Goal: Find specific page/section: Find specific page/section

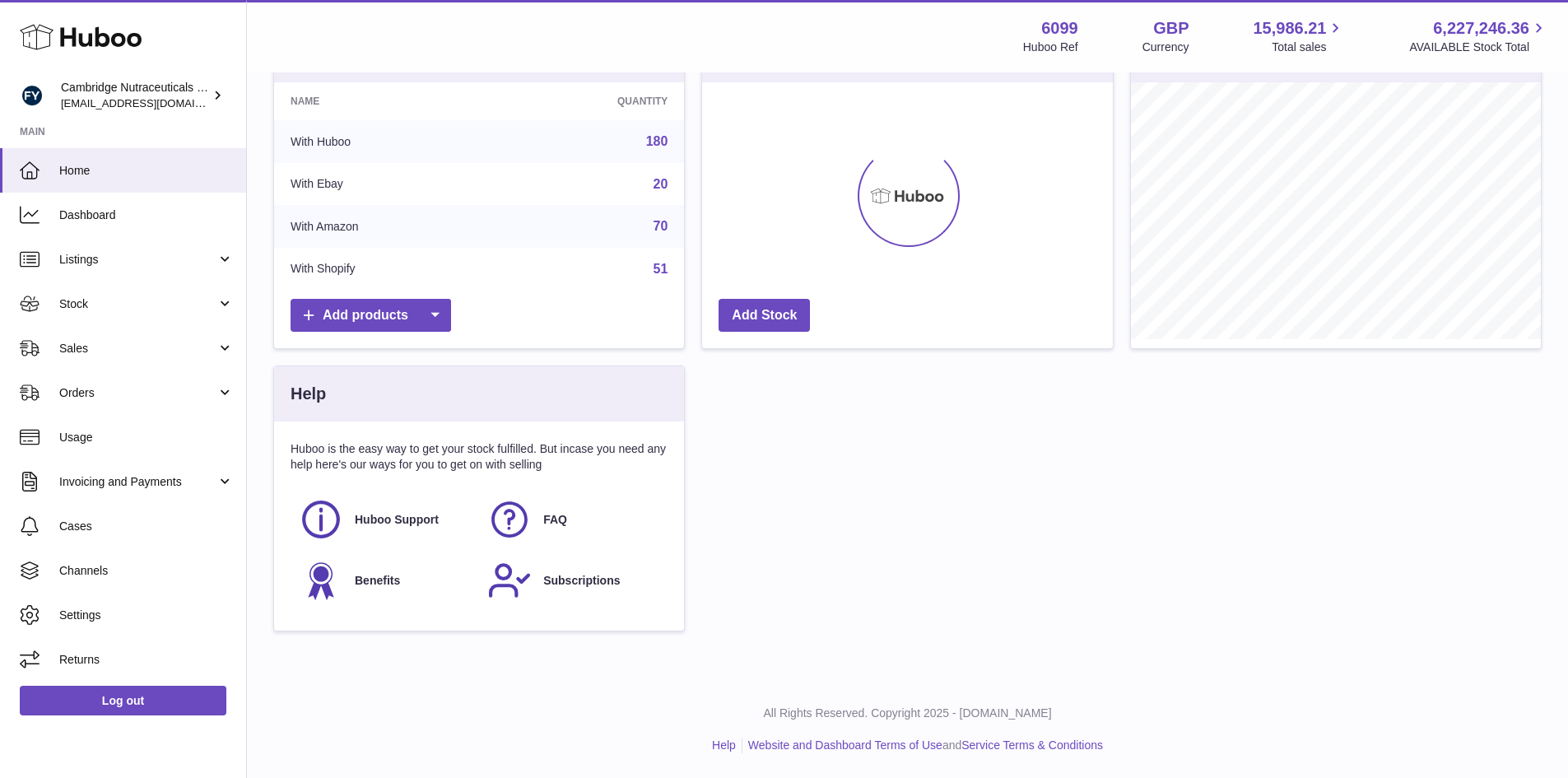
scroll to position [257, 411]
click at [103, 347] on span "Sales" at bounding box center [137, 349] width 157 height 16
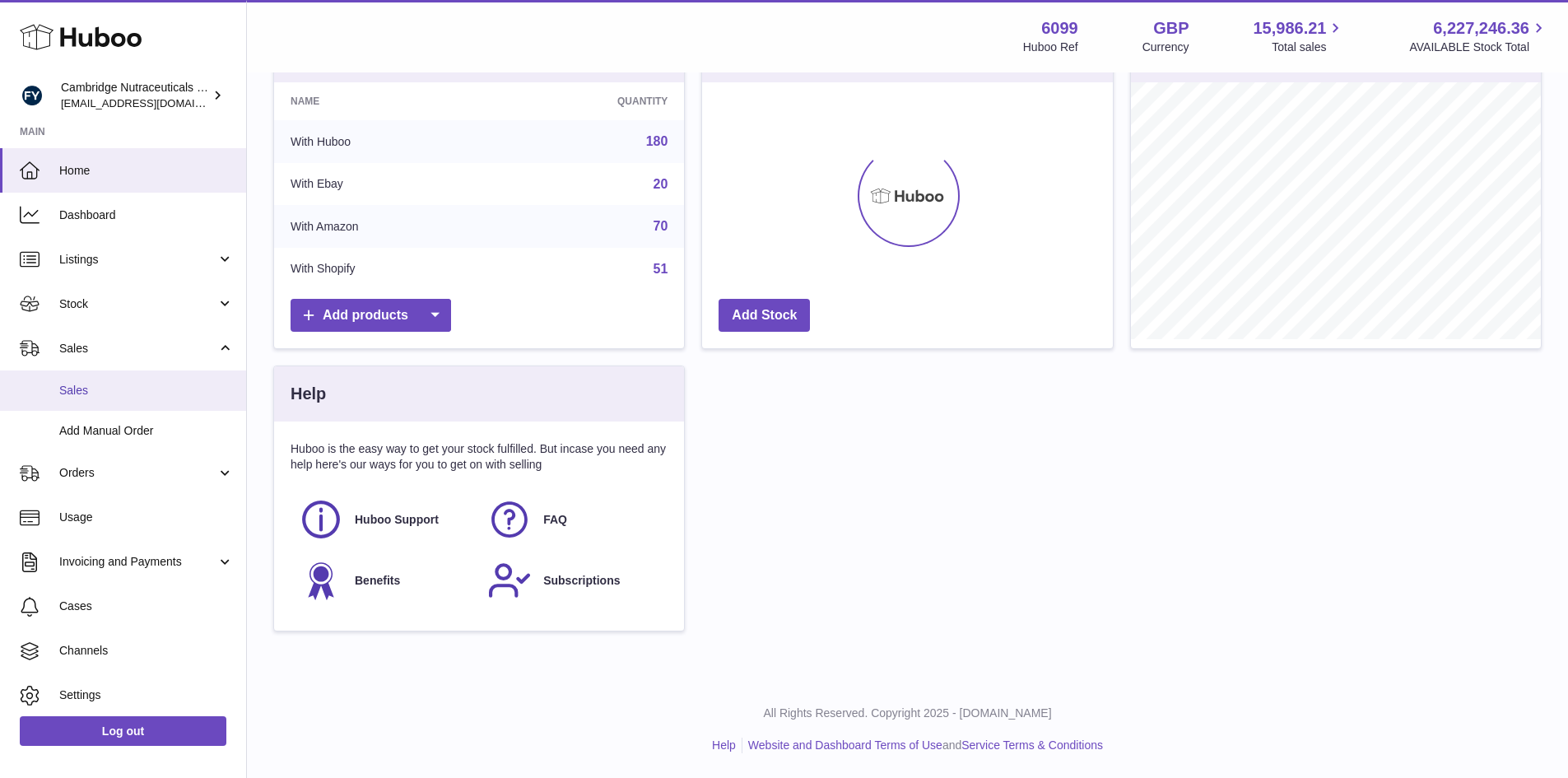
click at [103, 390] on span "Sales" at bounding box center [146, 390] width 175 height 16
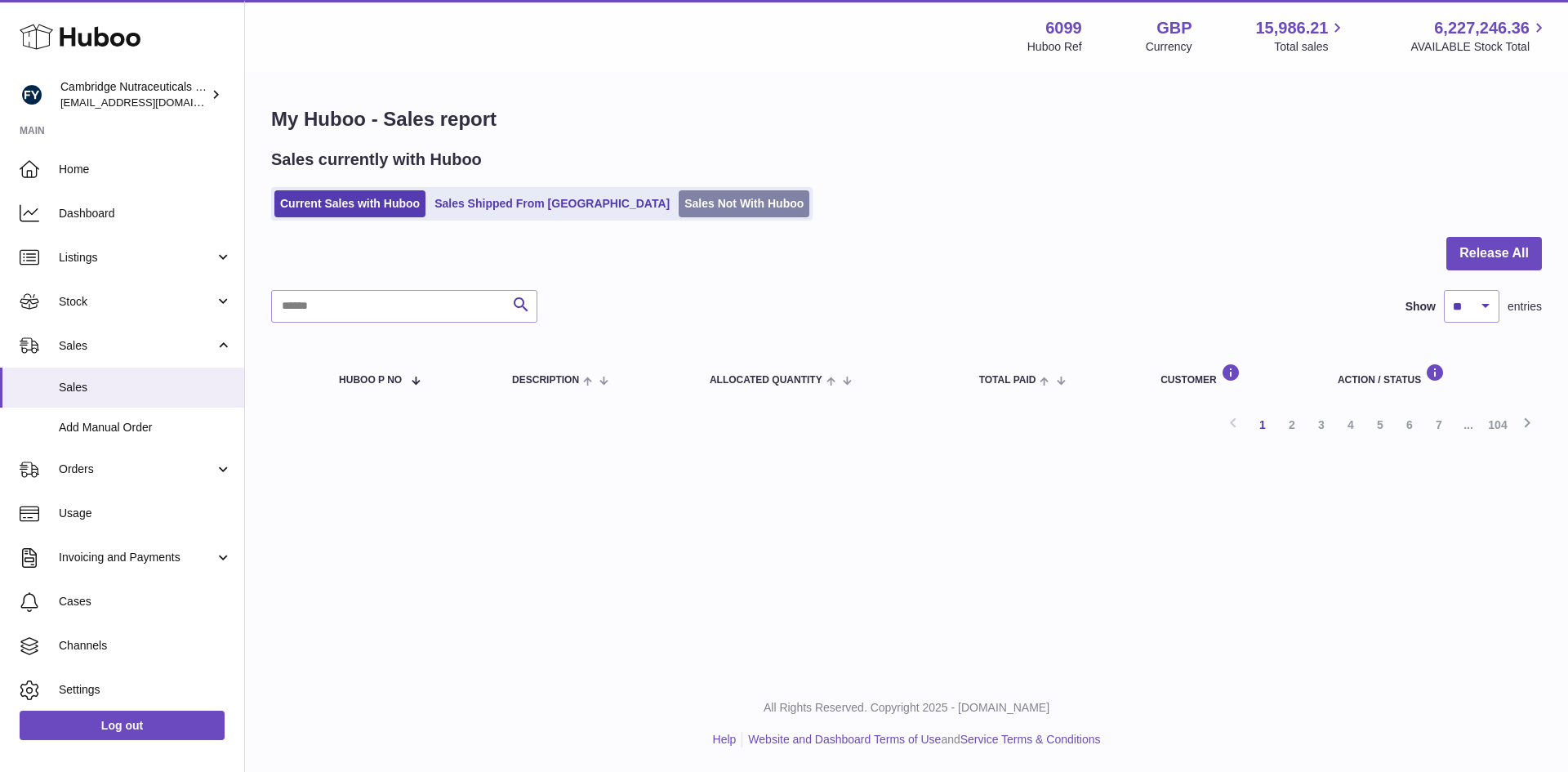
click at [683, 213] on link "Sales Not With Huboo" at bounding box center [743, 204] width 130 height 27
